Goal: Information Seeking & Learning: Learn about a topic

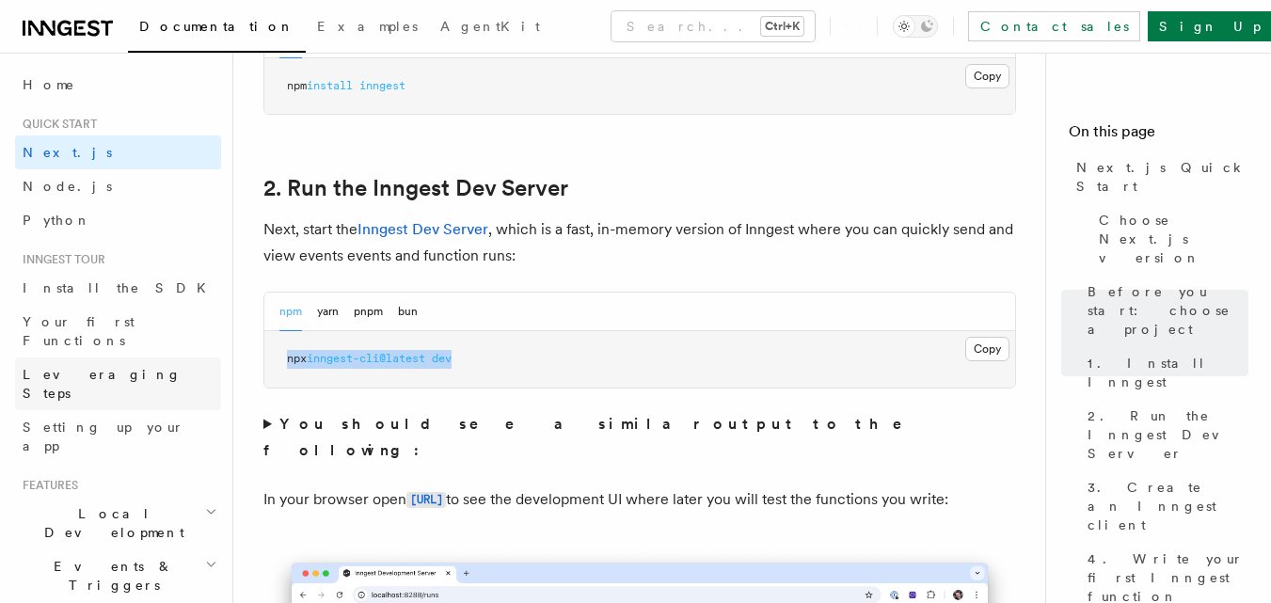
click at [92, 367] on span "Leveraging Steps" at bounding box center [102, 384] width 159 height 34
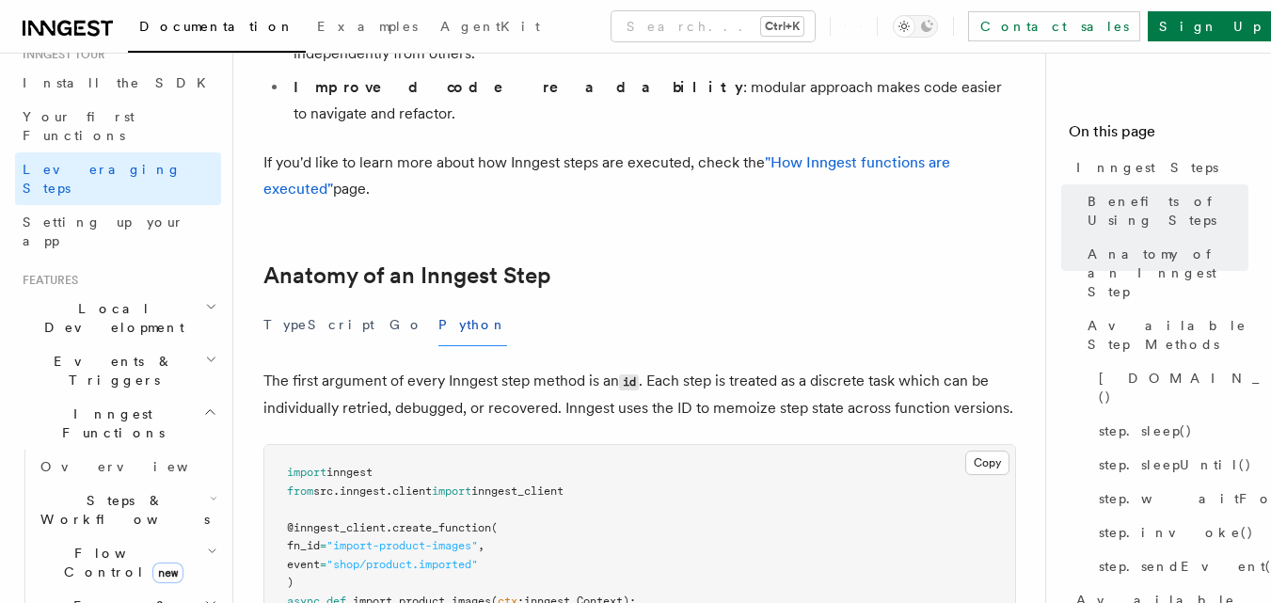
scroll to position [625, 0]
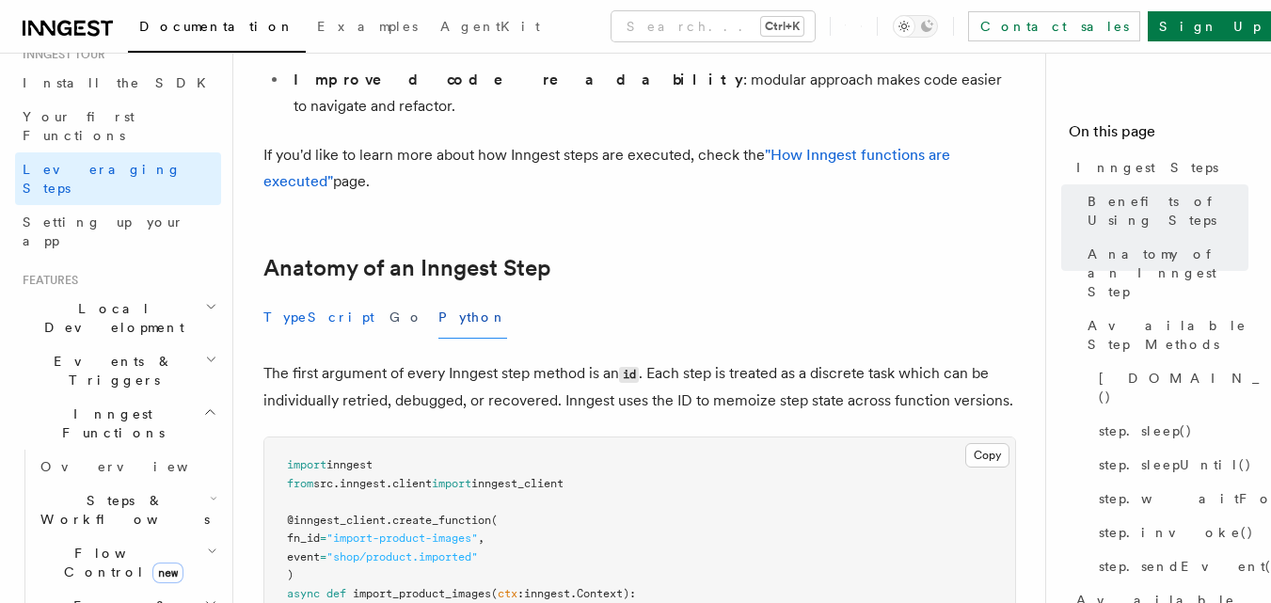
click at [303, 296] on button "TypeScript" at bounding box center [318, 317] width 111 height 42
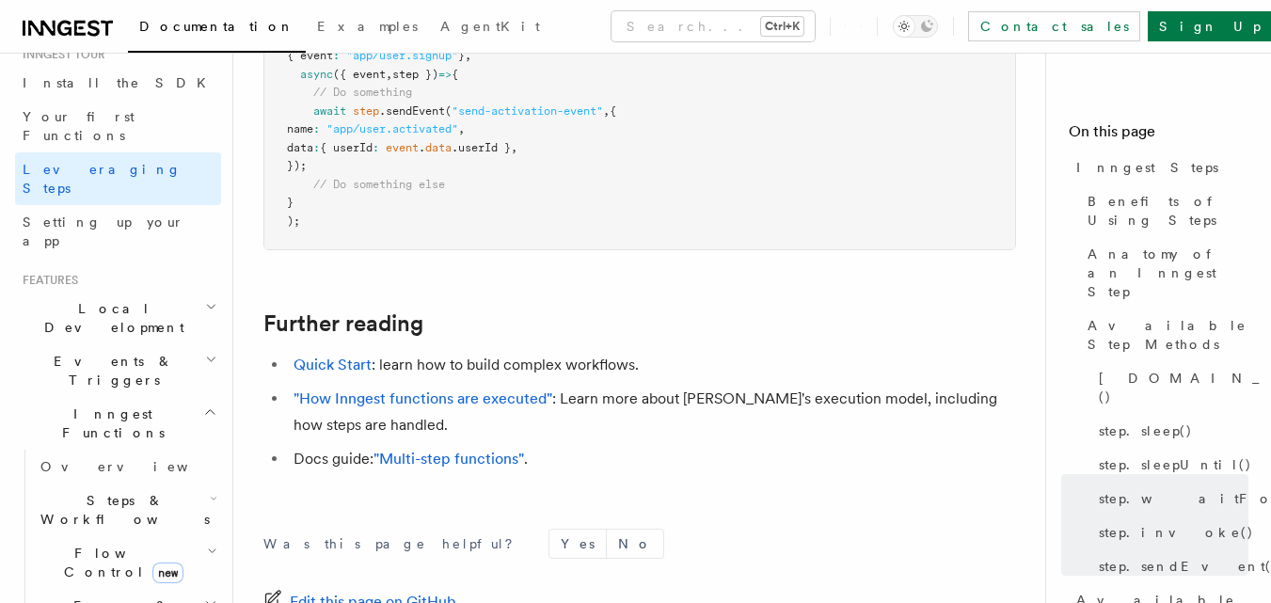
scroll to position [4281, 0]
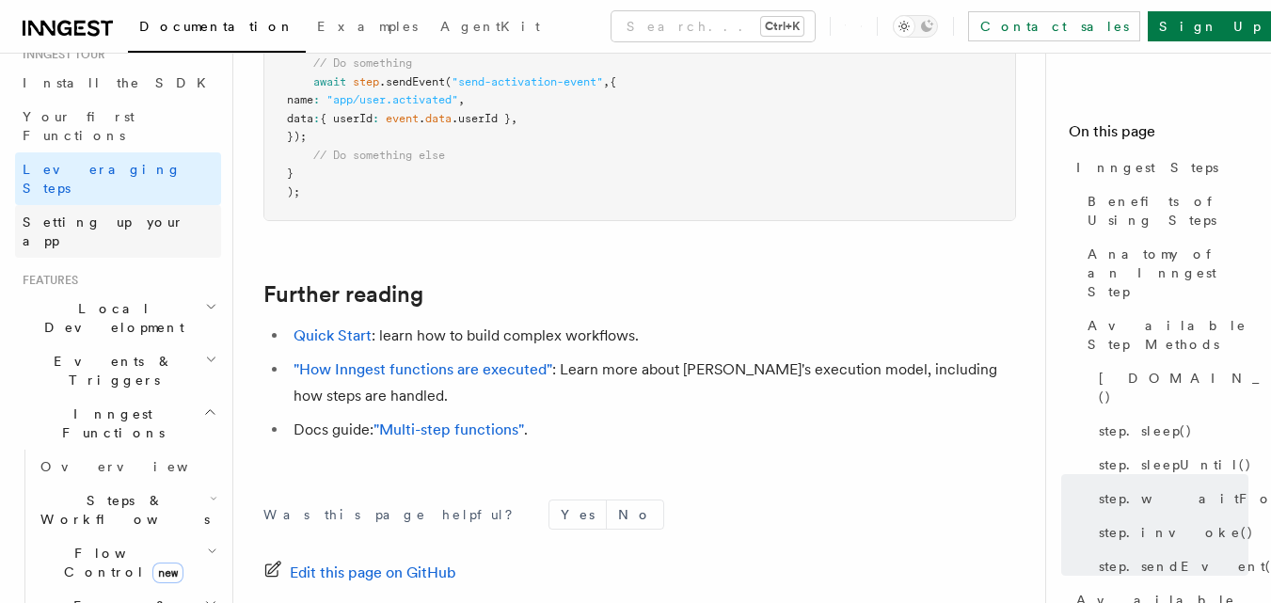
click at [133, 214] on span "Setting up your app" at bounding box center [104, 231] width 162 height 34
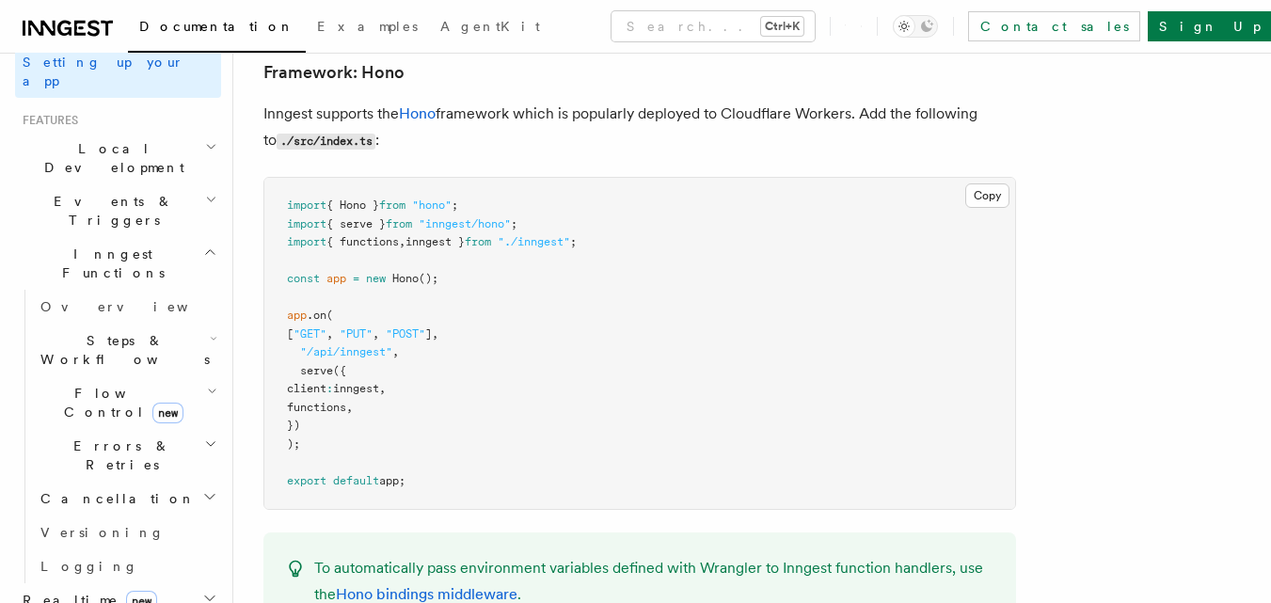
scroll to position [383, 0]
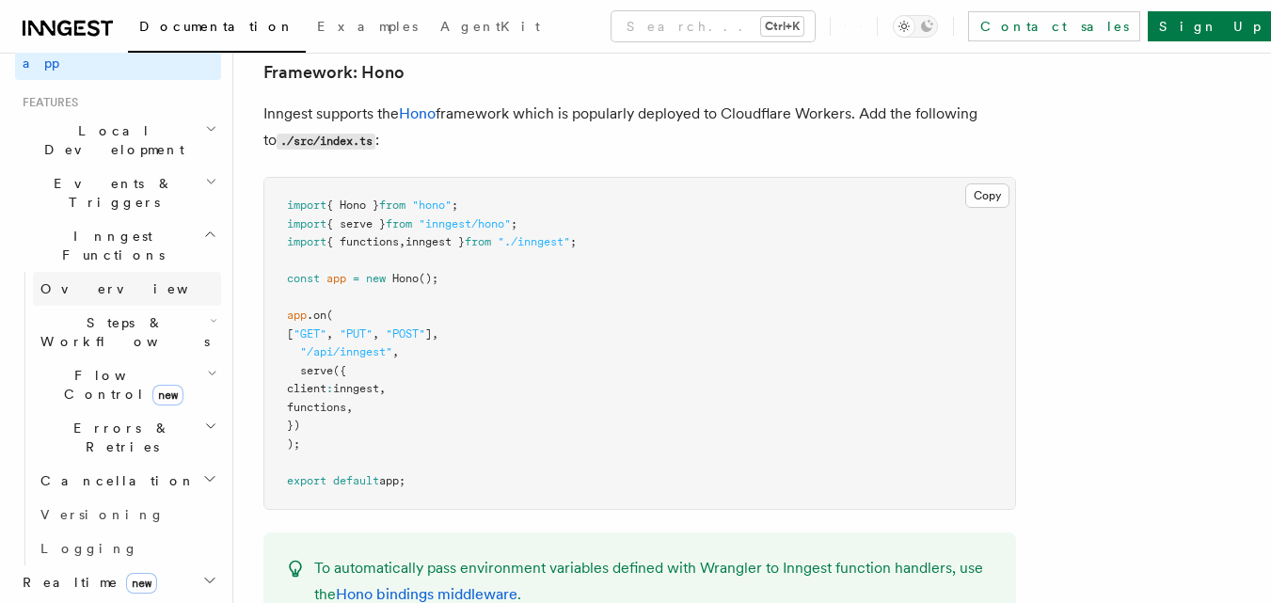
click at [89, 281] on span "Overview" at bounding box center [137, 288] width 194 height 15
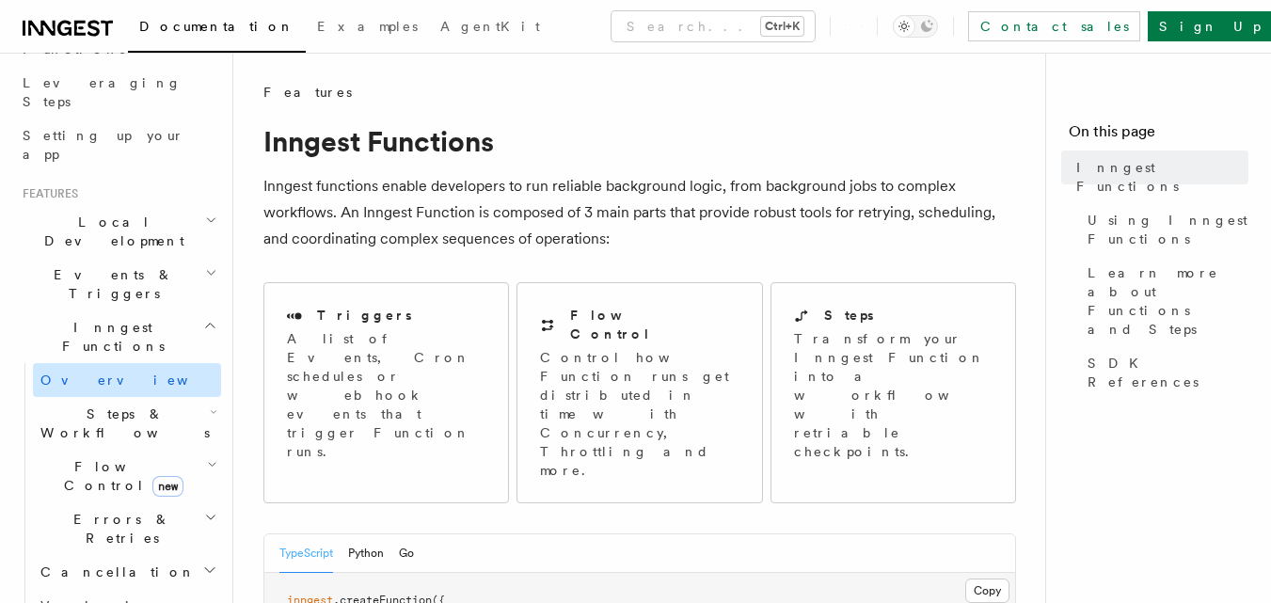
scroll to position [254, 0]
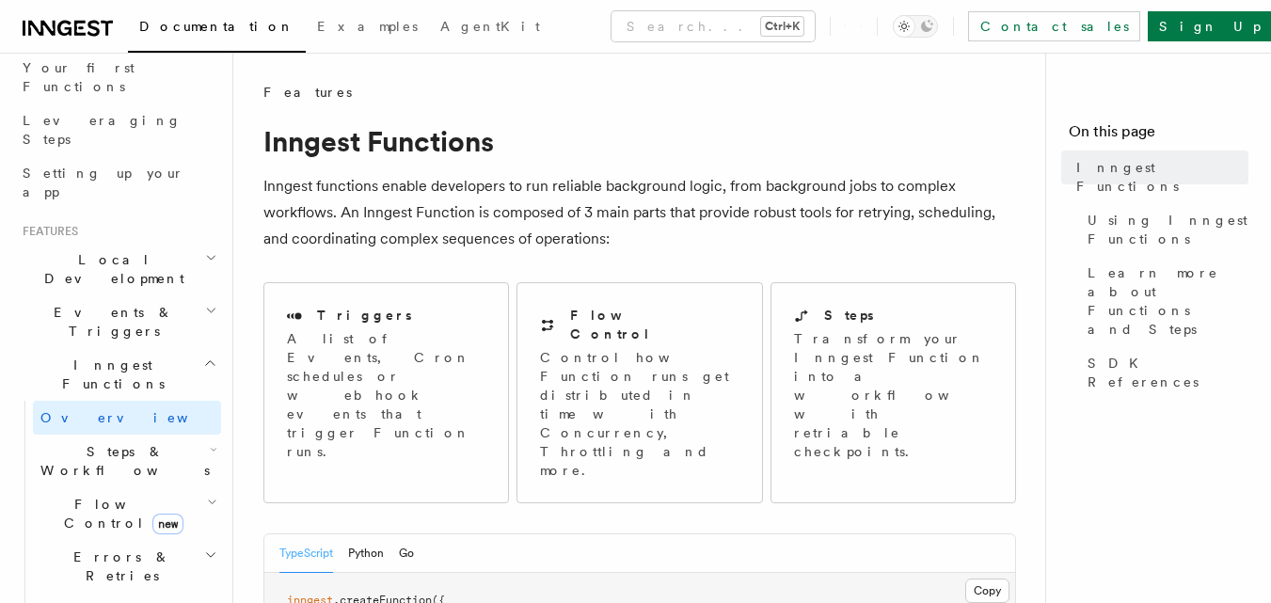
click at [182, 243] on h2 "Local Development" at bounding box center [118, 269] width 206 height 53
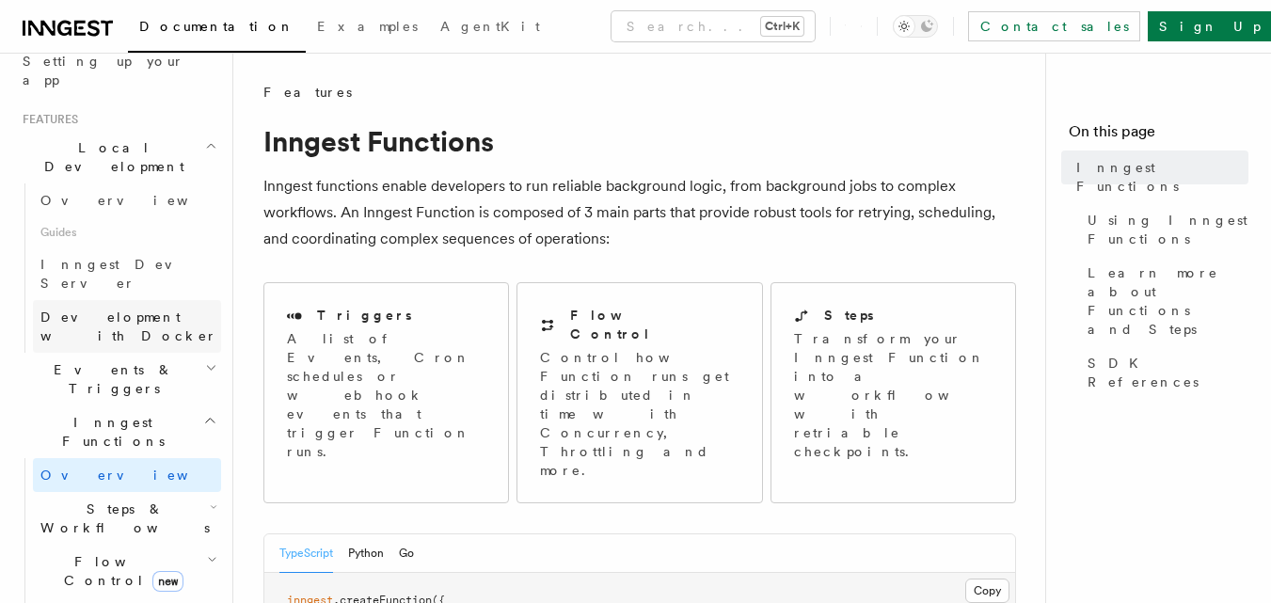
scroll to position [367, 0]
click at [150, 352] on h2 "Events & Triggers" at bounding box center [118, 378] width 206 height 53
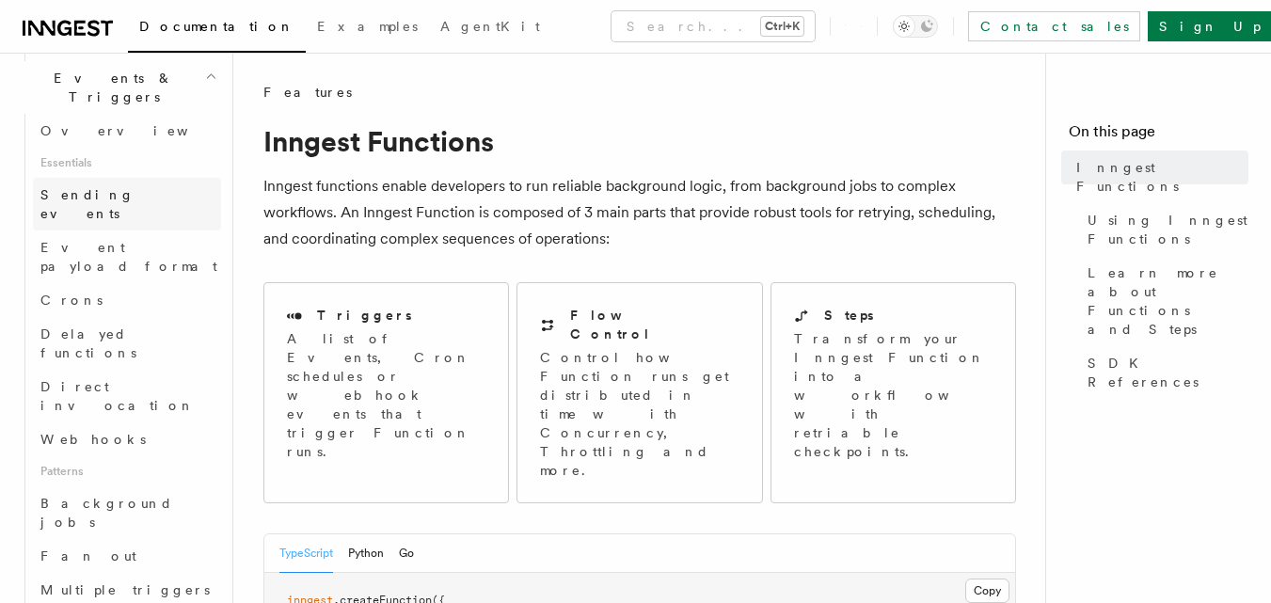
scroll to position [658, 0]
click at [131, 421] on link "Webhooks" at bounding box center [127, 438] width 188 height 34
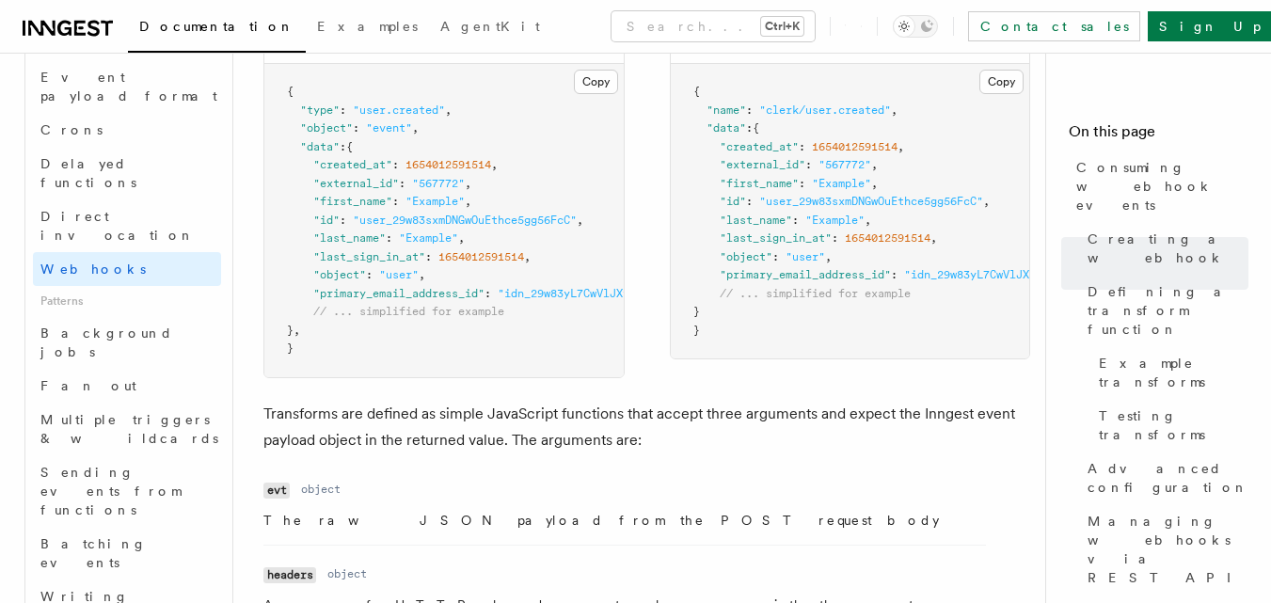
scroll to position [1653, 0]
